Goal: Navigation & Orientation: Find specific page/section

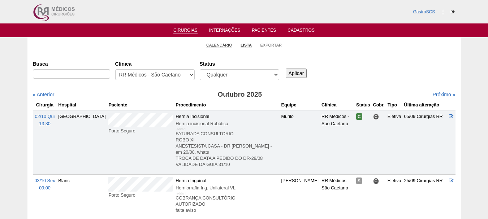
click at [217, 46] on link "Calendário" at bounding box center [219, 45] width 26 height 5
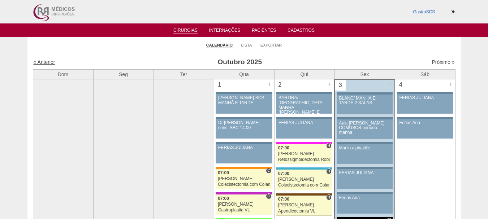
click at [46, 59] on link "« Anterior" at bounding box center [45, 62] width 22 height 6
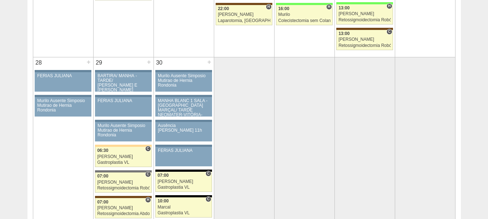
scroll to position [1481, 0]
